Goal: Communication & Community: Answer question/provide support

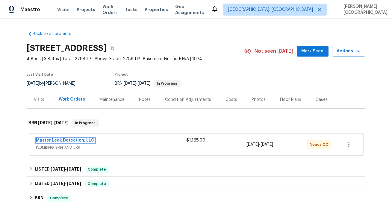
click at [76, 140] on link "Master Leak Detection, LLC" at bounding box center [65, 140] width 58 height 4
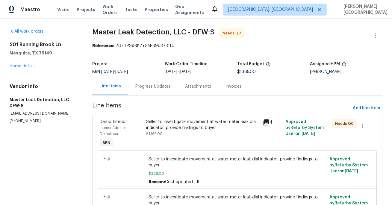
click at [157, 92] on div "Progress Updates" at bounding box center [153, 87] width 50 height 18
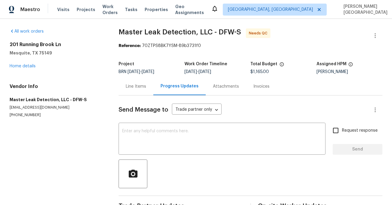
click at [157, 92] on div "Progress Updates" at bounding box center [179, 87] width 52 height 18
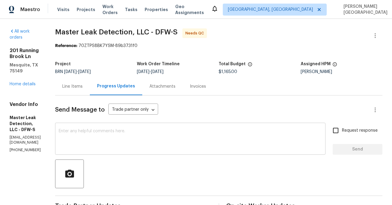
scroll to position [65, 0]
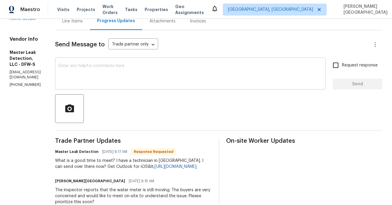
click at [121, 73] on textarea at bounding box center [190, 74] width 263 height 21
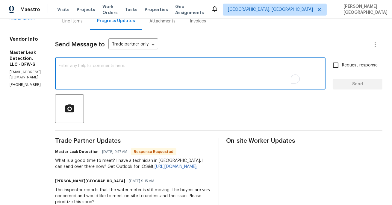
paste textarea "Please have your contractor call the agent, Alany, at 469-734-7434 as soon as p…"
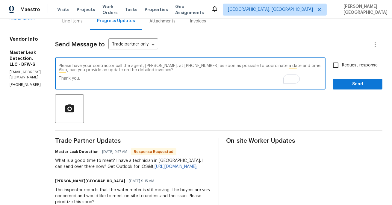
type textarea "Please have your contractor call the agent, Alany, at 469-734-7434 as soon as p…"
click at [340, 68] on input "Request response" at bounding box center [335, 65] width 13 height 13
checkbox input "true"
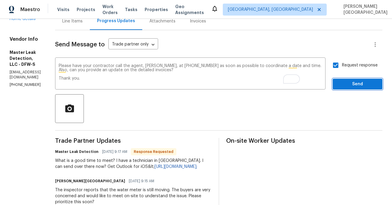
click at [346, 83] on span "Send" at bounding box center [357, 84] width 40 height 7
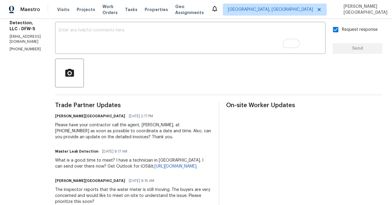
scroll to position [107, 0]
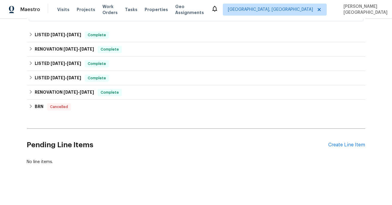
scroll to position [178, 0]
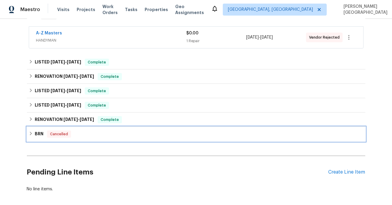
click at [49, 130] on div "BRN Cancelled" at bounding box center [196, 134] width 338 height 14
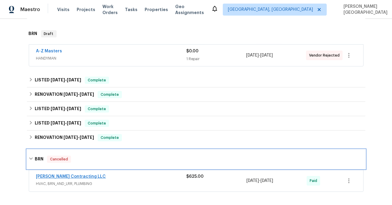
scroll to position [144, 0]
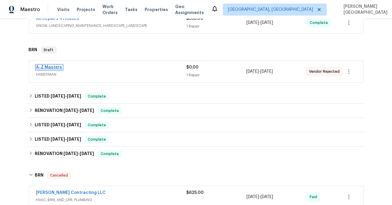
click at [53, 67] on link "A-Z Masters" at bounding box center [49, 67] width 26 height 4
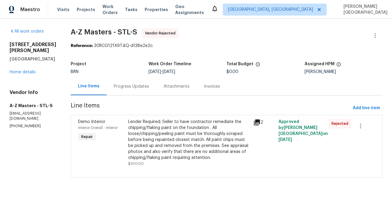
click at [124, 84] on div "Progress Updates" at bounding box center [131, 87] width 35 height 6
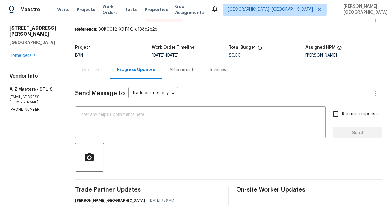
scroll to position [9, 0]
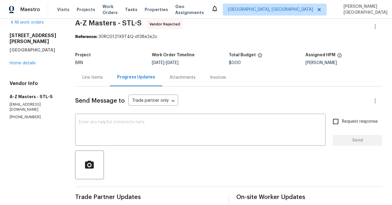
click at [99, 75] on div "Line Items" at bounding box center [92, 78] width 20 height 6
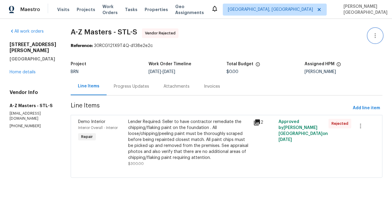
click at [373, 38] on icon "button" at bounding box center [374, 35] width 7 height 7
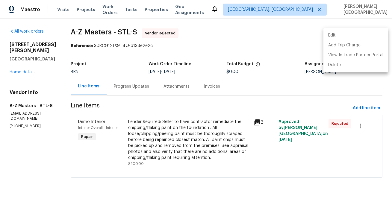
click at [350, 36] on li "Edit" at bounding box center [355, 36] width 65 height 10
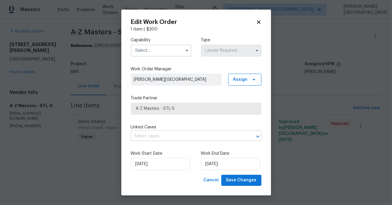
click at [156, 136] on input "text" at bounding box center [188, 136] width 114 height 9
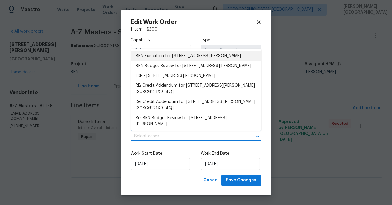
click at [160, 56] on li "BRN Execution for [STREET_ADDRESS][PERSON_NAME]" at bounding box center [196, 56] width 131 height 10
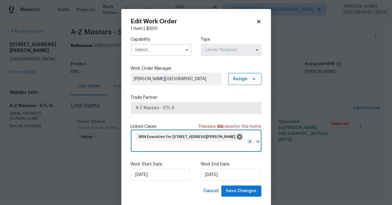
click at [158, 54] on input "text" at bounding box center [161, 50] width 60 height 12
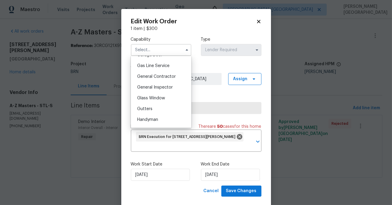
scroll to position [275, 0]
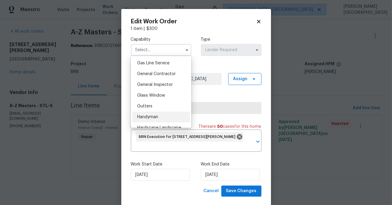
click at [151, 114] on div "Handyman" at bounding box center [160, 117] width 57 height 11
type input "Handyman"
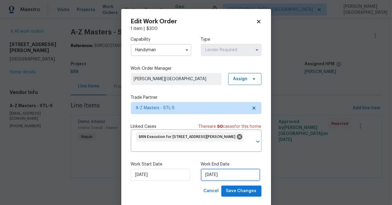
click at [210, 172] on input "[DATE]" at bounding box center [230, 175] width 59 height 12
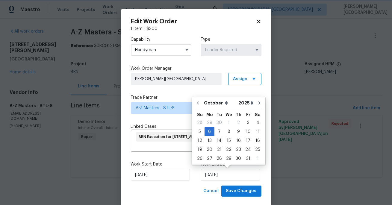
click at [165, 120] on div "Capability Handyman Type Lender Required Work Order Manager [PERSON_NAME] [GEOG…" at bounding box center [196, 109] width 131 height 154
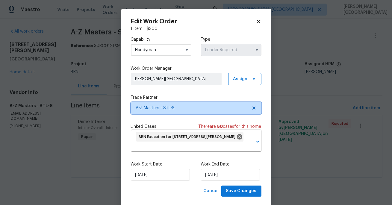
click at [163, 111] on span "A-Z Masters - STL-S" at bounding box center [192, 108] width 112 height 6
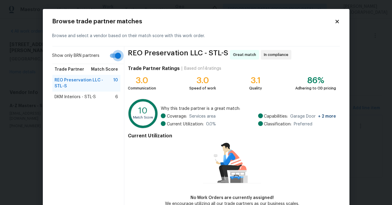
click at [114, 55] on input "Show only BRN partners" at bounding box center [118, 55] width 34 height 11
checkbox input "false"
click at [91, 105] on span "Home Creation's Cleaning Co - STL-S" at bounding box center [84, 111] width 59 height 12
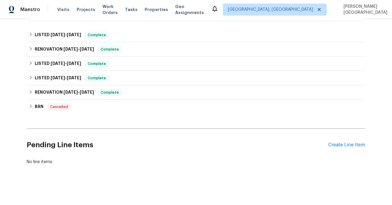
scroll to position [151, 0]
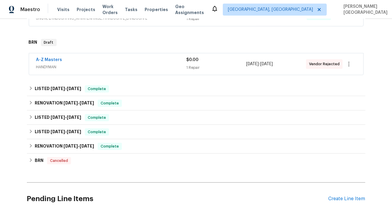
click at [54, 62] on span "A-Z Masters" at bounding box center [49, 60] width 26 height 6
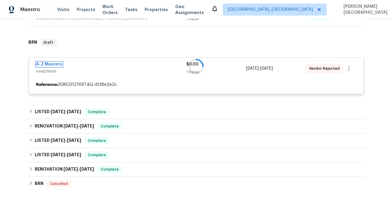
click at [57, 65] on link "A-Z Masters" at bounding box center [49, 64] width 26 height 4
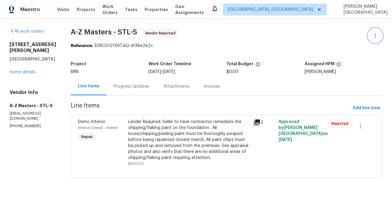
click at [376, 34] on icon "button" at bounding box center [374, 35] width 7 height 7
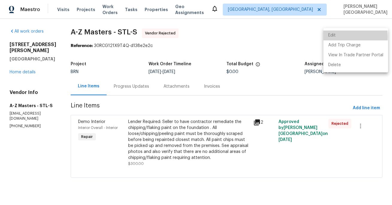
click at [335, 37] on li "Edit" at bounding box center [355, 36] width 65 height 10
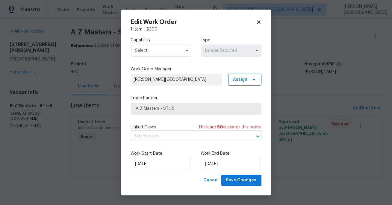
click at [156, 136] on input "text" at bounding box center [188, 136] width 114 height 9
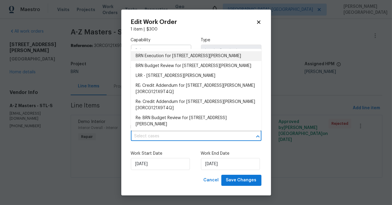
click at [175, 53] on li "BRN Execution for [STREET_ADDRESS][PERSON_NAME]" at bounding box center [196, 56] width 131 height 10
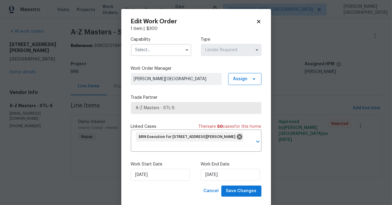
click at [171, 53] on input "text" at bounding box center [161, 50] width 60 height 12
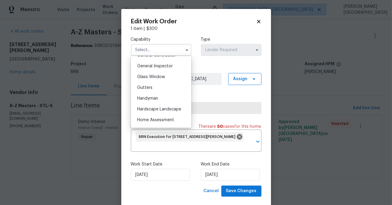
scroll to position [296, 0]
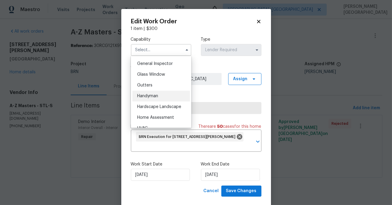
click at [151, 95] on span "Handyman" at bounding box center [147, 96] width 21 height 4
type input "Handyman"
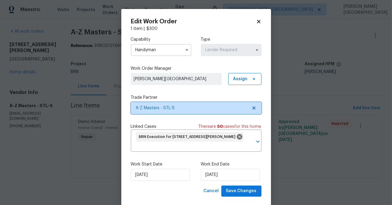
click at [167, 112] on span "A-Z Masters - STL-S" at bounding box center [196, 108] width 131 height 12
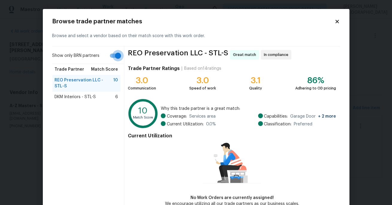
click at [117, 58] on input "Show only BRN partners" at bounding box center [118, 55] width 34 height 11
checkbox input "false"
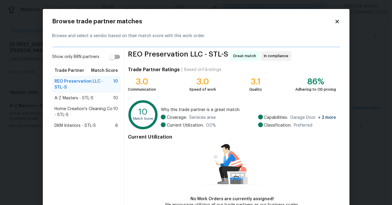
click at [97, 106] on span "Home Creation's Cleaning Co - STL-S" at bounding box center [84, 112] width 59 height 12
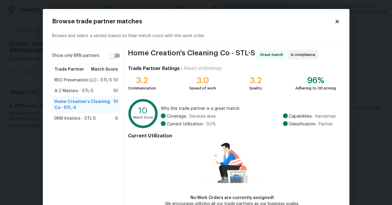
scroll to position [34, 0]
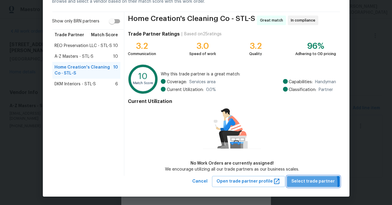
click at [296, 183] on span "Select trade partner" at bounding box center [313, 181] width 43 height 7
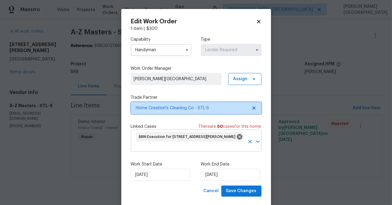
scroll to position [0, 0]
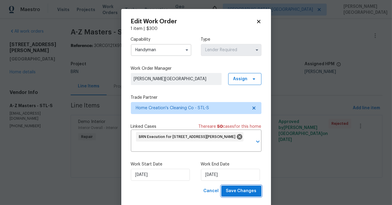
click at [235, 193] on span "Save Changes" at bounding box center [241, 190] width 31 height 7
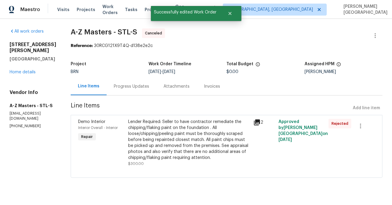
click at [114, 89] on div "Progress Updates" at bounding box center [131, 87] width 35 height 6
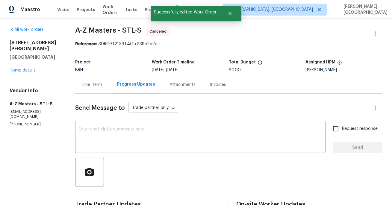
scroll to position [58, 0]
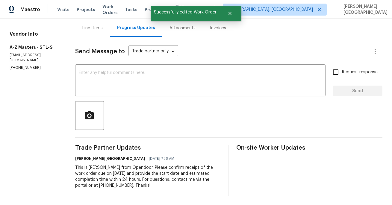
click at [98, 183] on div "This is [PERSON_NAME] from Opendoor. Please confirm receipt of the work order d…" at bounding box center [148, 177] width 146 height 24
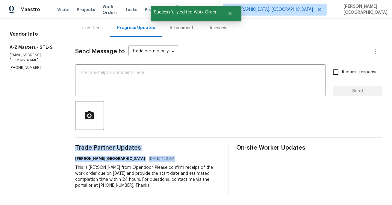
click at [98, 183] on div "This is [PERSON_NAME] from Opendoor. Please confirm receipt of the work order d…" at bounding box center [148, 177] width 146 height 24
copy div "Trade Partner Updates [PERSON_NAME] [GEOGRAPHIC_DATA] [DATE] 7:56 AM"
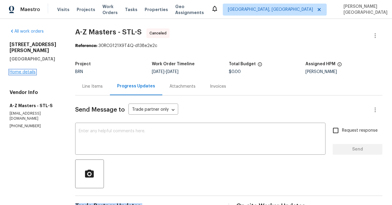
click at [29, 70] on link "Home details" at bounding box center [23, 72] width 26 height 4
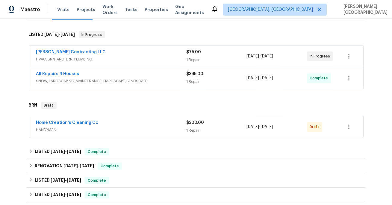
scroll to position [120, 0]
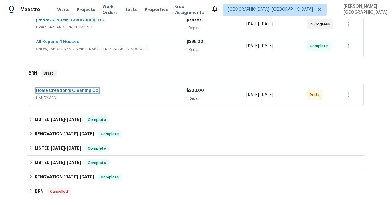
click at [73, 91] on link "Home Creation's Cleaning Co" at bounding box center [67, 91] width 62 height 4
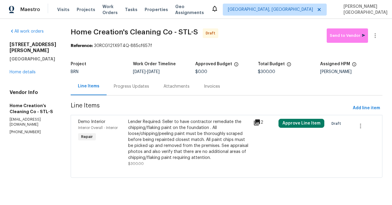
click at [131, 87] on div "Progress Updates" at bounding box center [131, 87] width 35 height 6
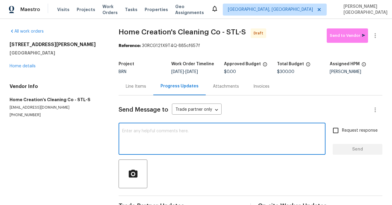
click at [134, 132] on textarea at bounding box center [222, 139] width 200 height 21
paste textarea "This is [PERSON_NAME] from Opendoor. Please confirm receipt of the work order d…"
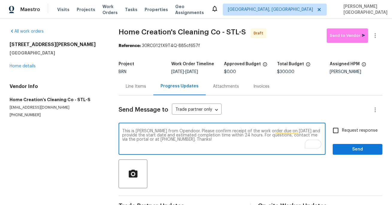
type textarea "This is [PERSON_NAME] from Opendoor. Please confirm receipt of the work order d…"
click at [339, 135] on input "Request response" at bounding box center [335, 130] width 13 height 13
checkbox input "true"
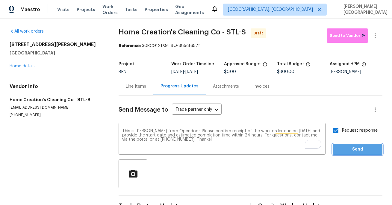
click at [351, 150] on span "Send" at bounding box center [357, 149] width 40 height 7
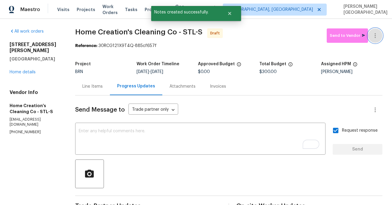
click at [382, 37] on button "button" at bounding box center [375, 35] width 14 height 14
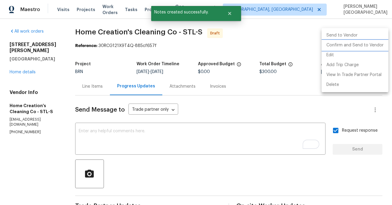
click at [356, 43] on li "Confirm and Send to Vendor" at bounding box center [354, 45] width 67 height 10
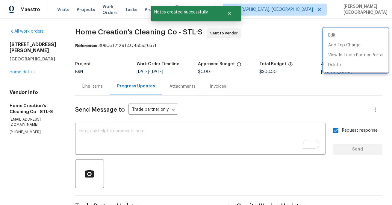
click at [16, 67] on div at bounding box center [196, 102] width 392 height 205
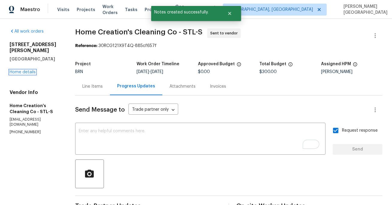
click at [16, 70] on link "Home details" at bounding box center [23, 72] width 26 height 4
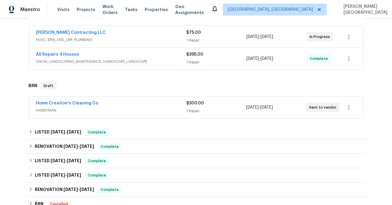
scroll to position [94, 0]
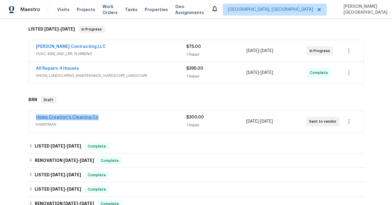
drag, startPoint x: 106, startPoint y: 119, endPoint x: 37, endPoint y: 118, distance: 69.2
click at [37, 118] on div "Home Creation's Cleaning Co" at bounding box center [111, 117] width 150 height 7
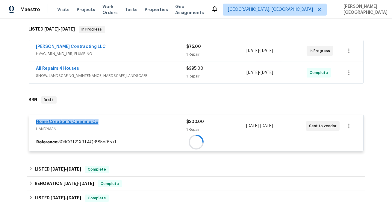
copy link "Home Creation's Cleaning Co"
